Goal: Task Accomplishment & Management: Complete application form

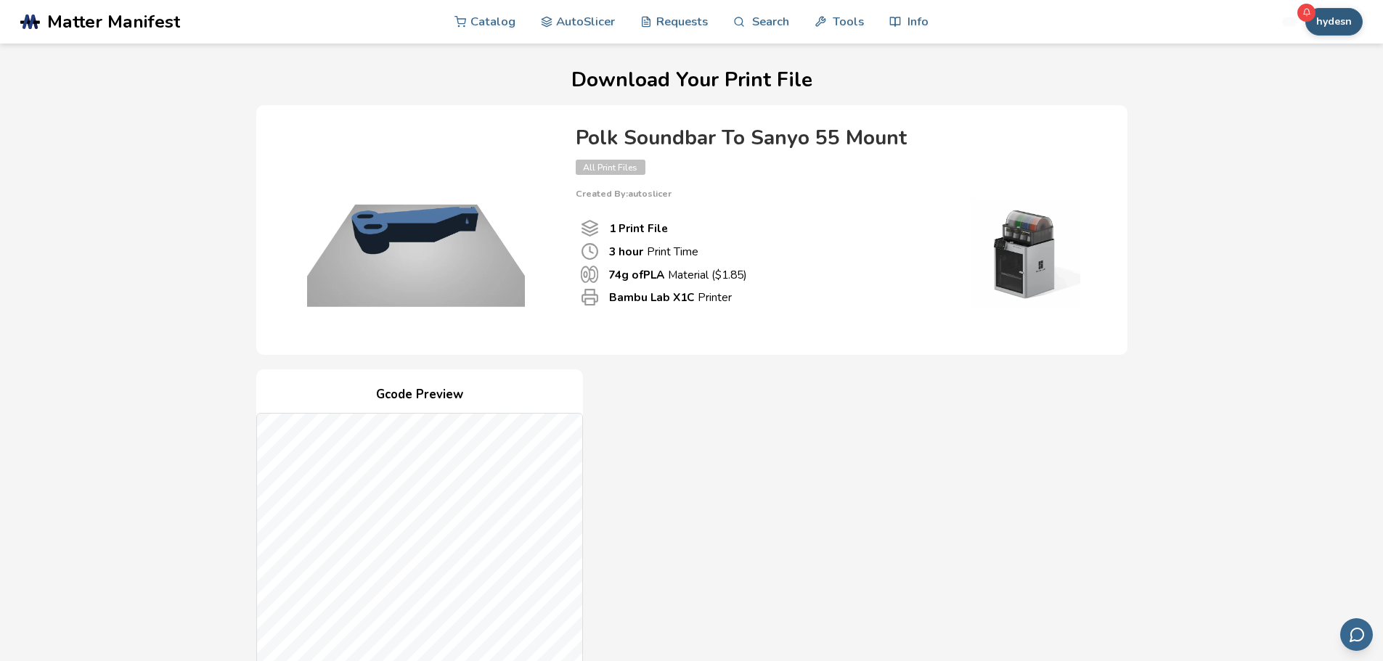
click at [1336, 17] on button "hydesn" at bounding box center [1333, 22] width 57 height 28
click at [1305, 52] on button "Profile" at bounding box center [1308, 56] width 102 height 29
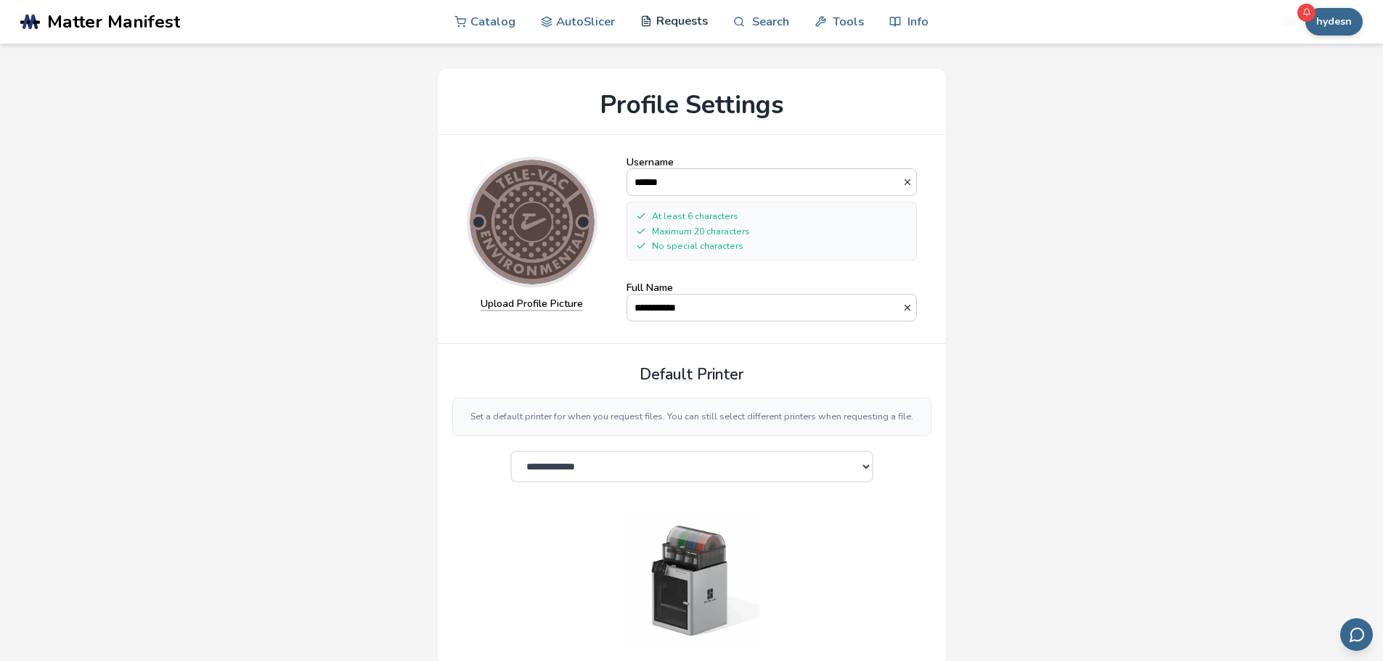
click at [690, 28] on link "Requests" at bounding box center [674, 21] width 68 height 44
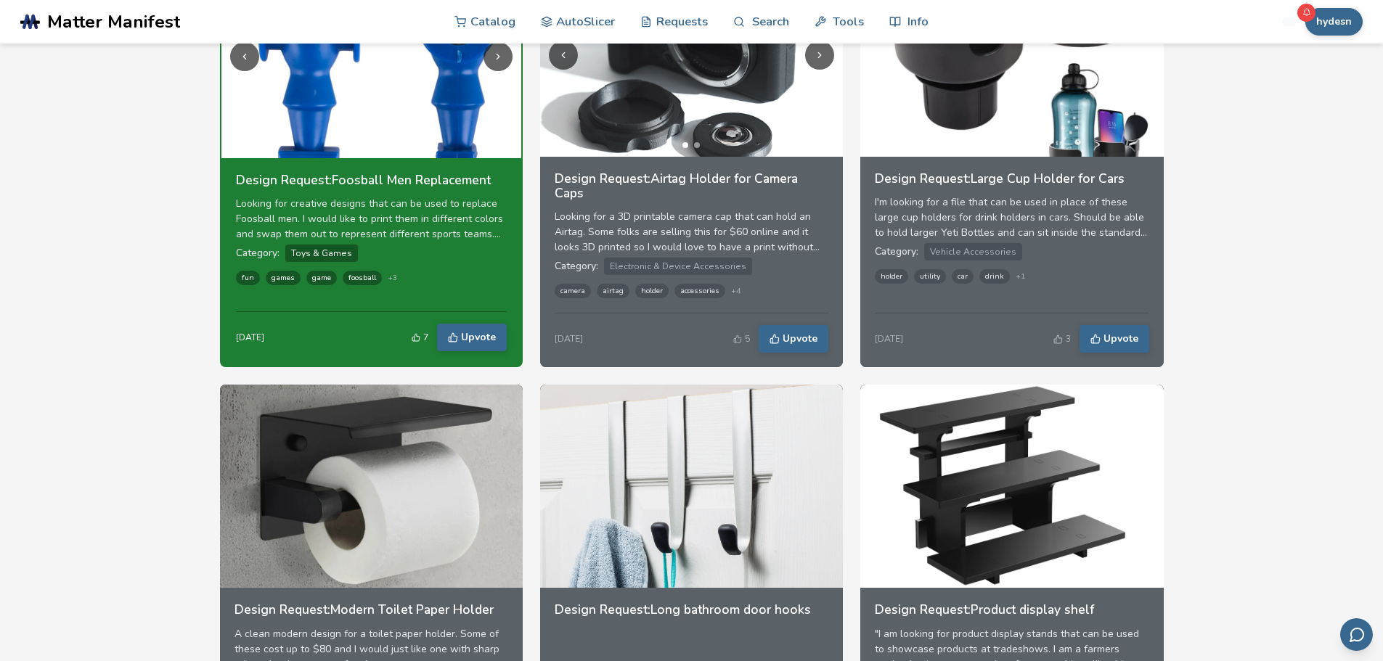
scroll to position [392, 0]
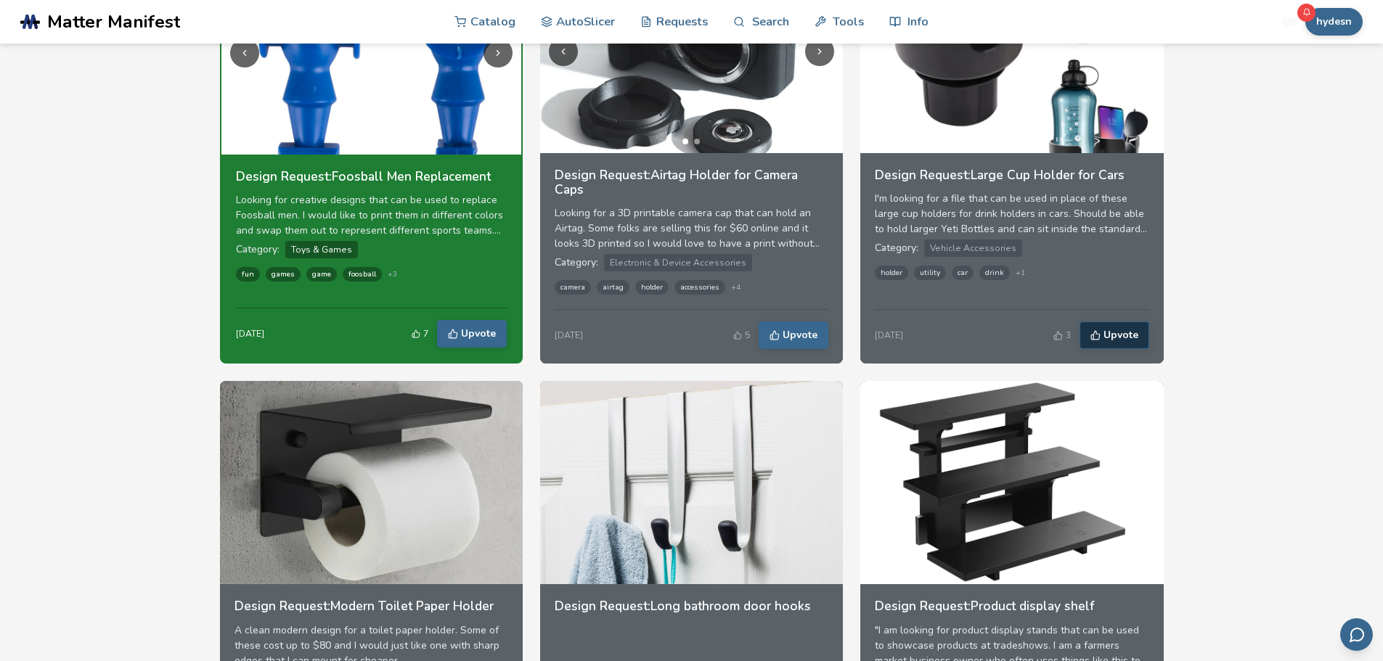
click at [1125, 339] on span "Upvote" at bounding box center [1120, 336] width 35 height 12
click at [1329, 25] on button "hydesn" at bounding box center [1333, 22] width 57 height 28
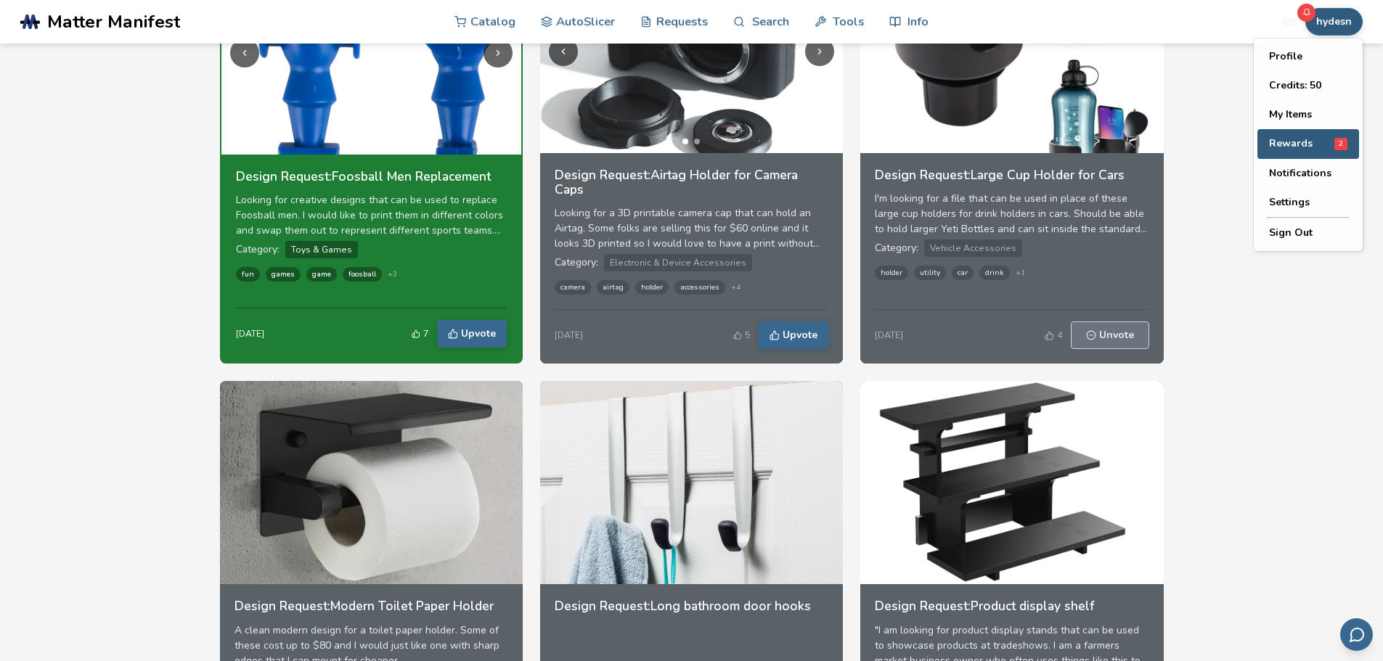
click at [1297, 142] on span "Rewards" at bounding box center [1291, 144] width 44 height 12
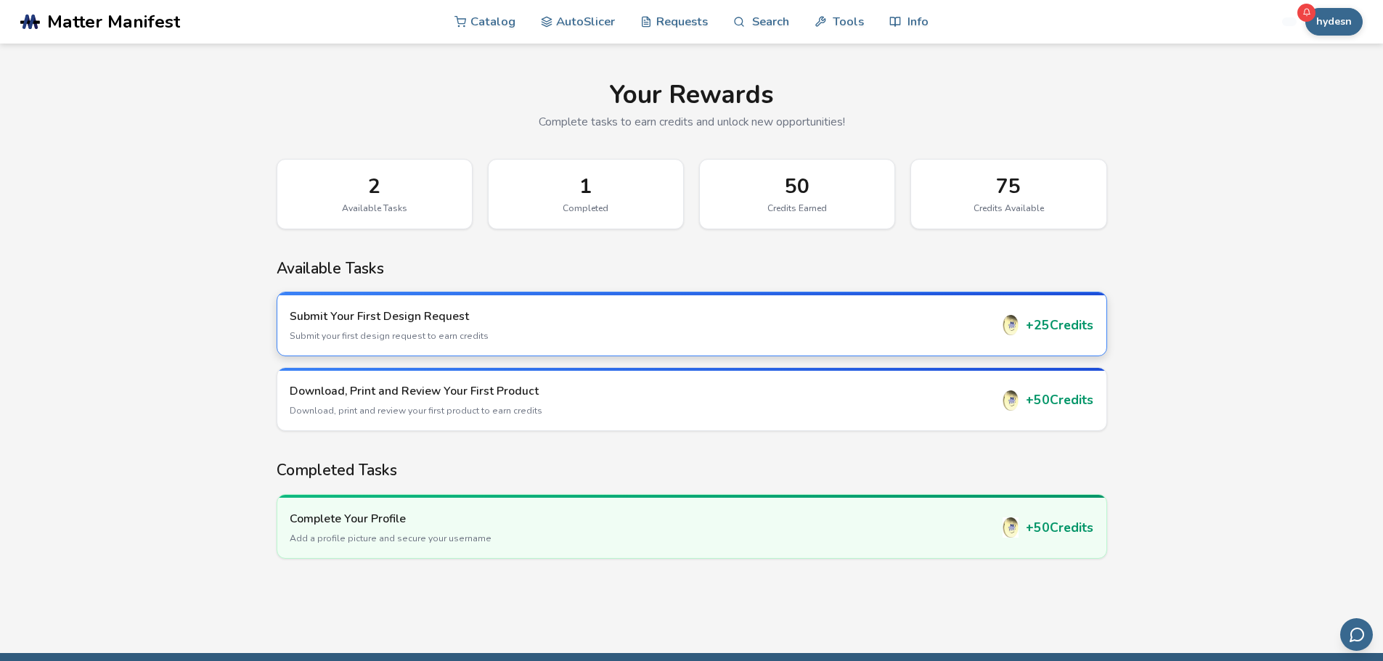
click at [505, 322] on h3 "Submit Your First Design Request" at bounding box center [640, 317] width 701 height 16
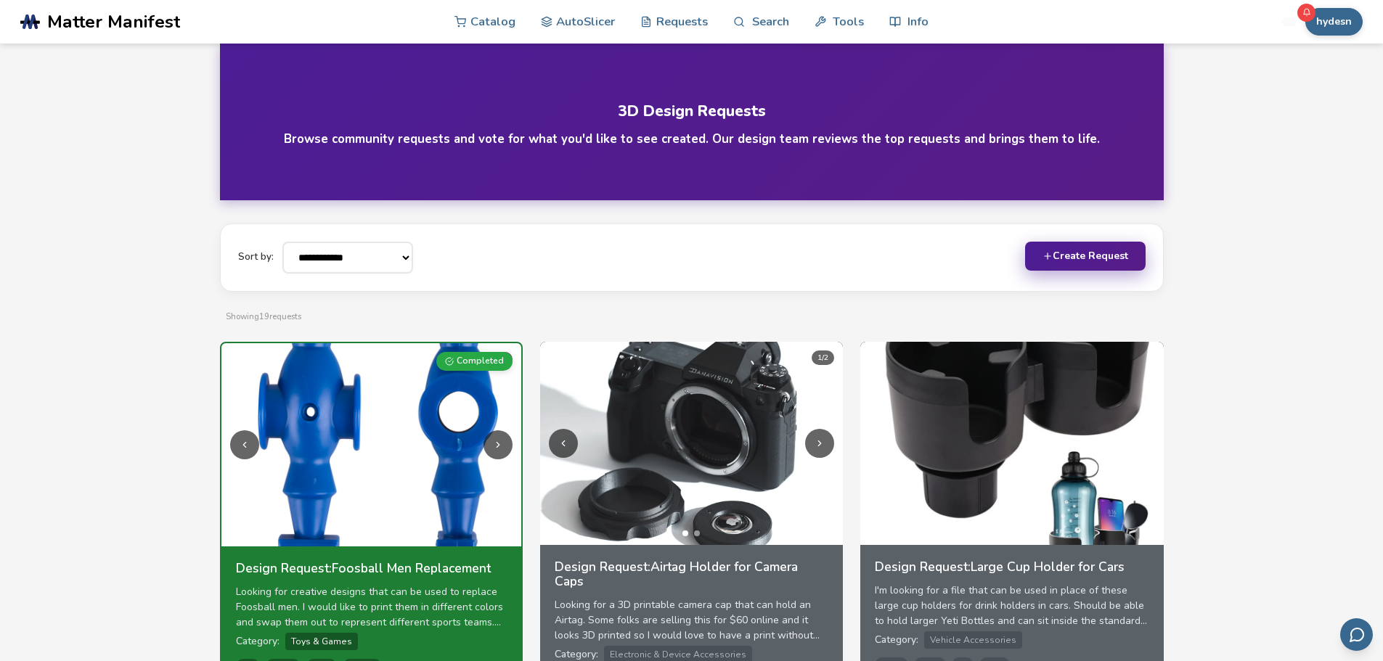
click at [1072, 261] on button "Create Request" at bounding box center [1085, 256] width 121 height 29
